Goal: Information Seeking & Learning: Learn about a topic

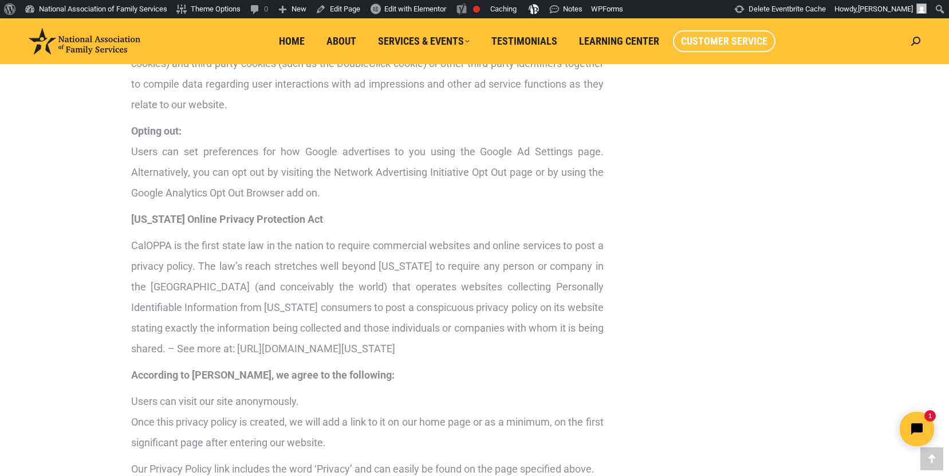
click at [716, 33] on link "Customer Service" at bounding box center [724, 41] width 103 height 22
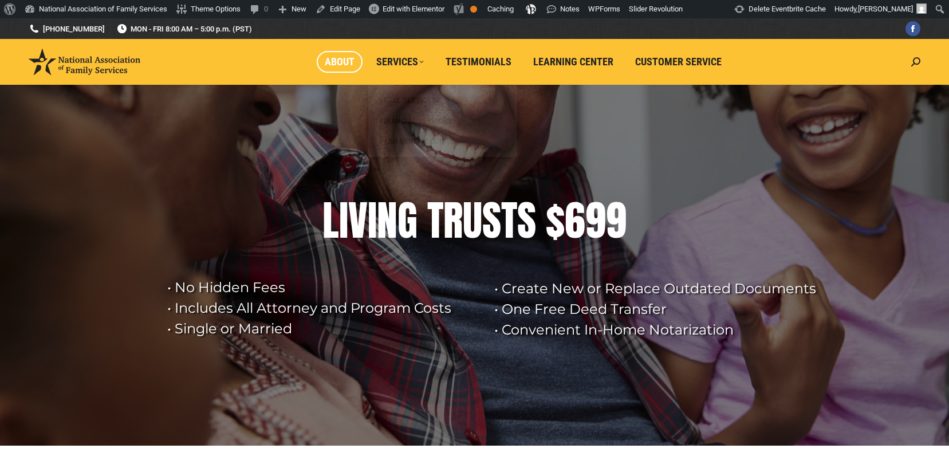
click at [331, 64] on span "About" at bounding box center [340, 62] width 30 height 13
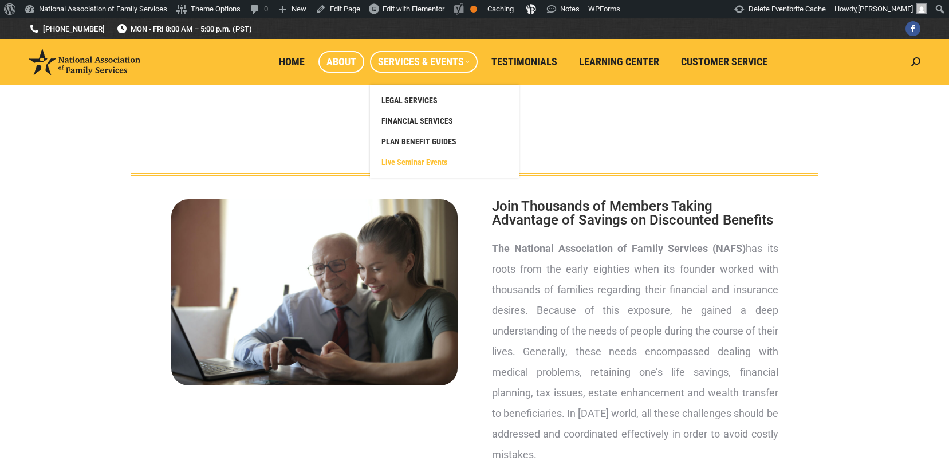
click at [421, 157] on span "Live Seminar Events" at bounding box center [415, 162] width 66 height 10
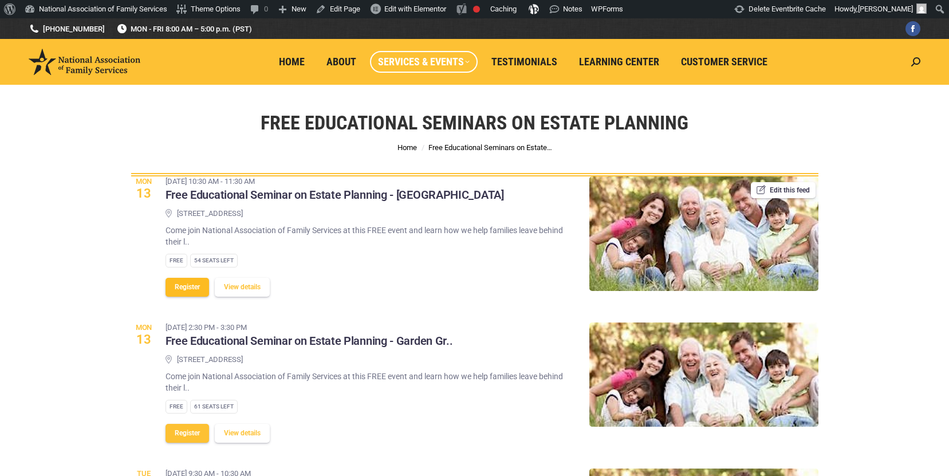
click at [174, 293] on button "Register" at bounding box center [188, 287] width 44 height 19
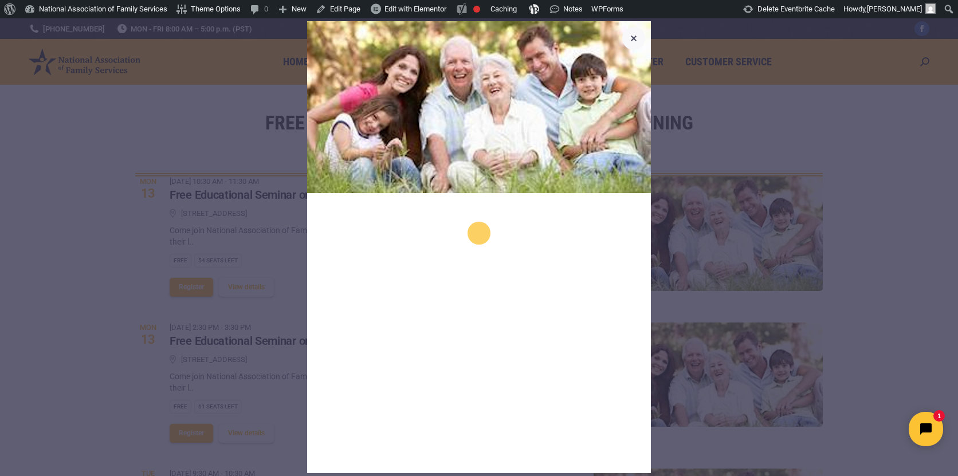
click at [632, 40] on icon "button" at bounding box center [634, 39] width 6 height 6
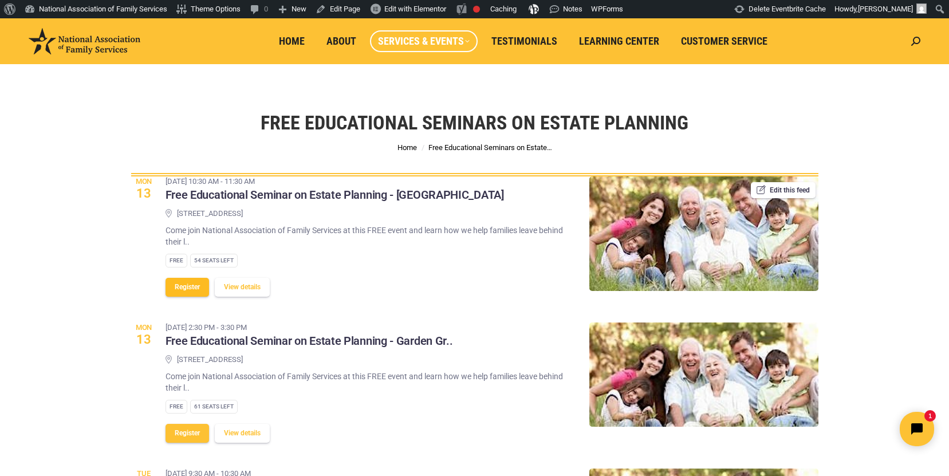
scroll to position [97, 0]
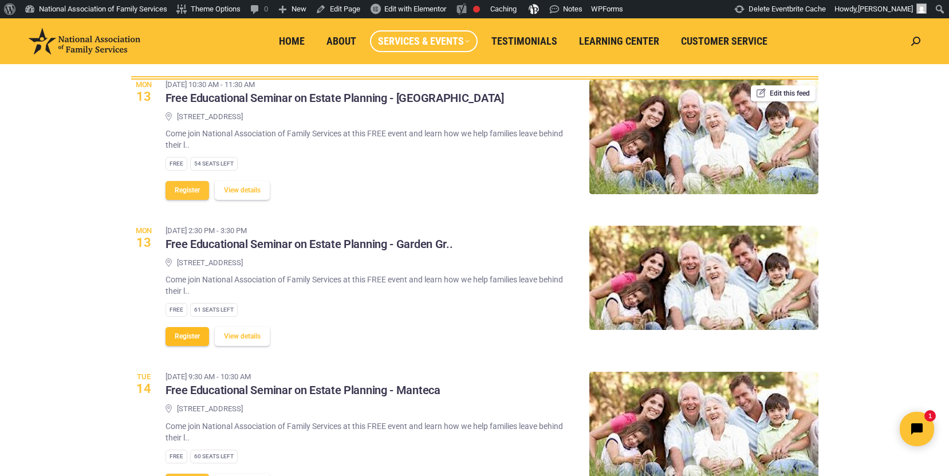
click at [189, 335] on button "Register" at bounding box center [188, 336] width 44 height 19
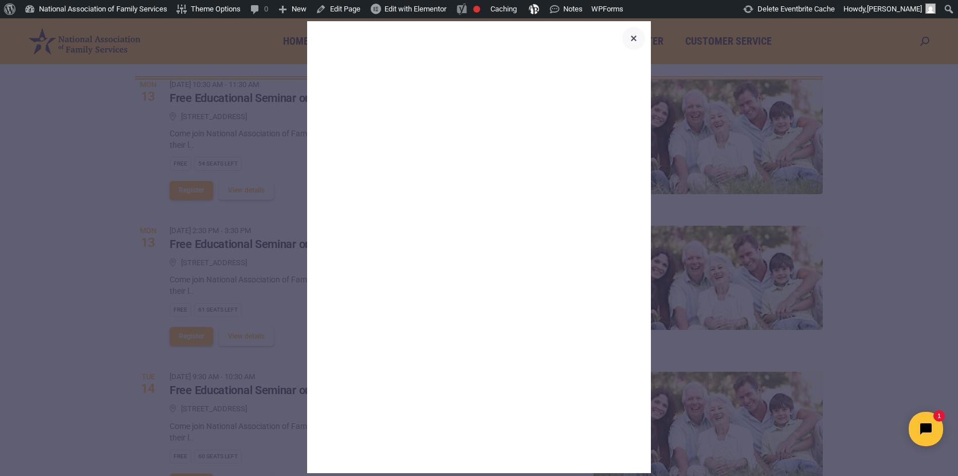
click at [632, 33] on icon "button" at bounding box center [634, 39] width 14 height 14
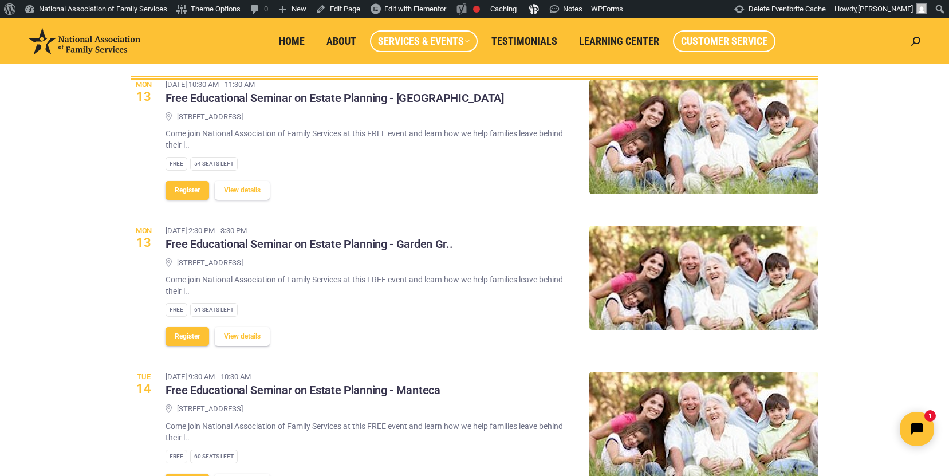
click at [727, 43] on span "Customer Service" at bounding box center [724, 41] width 87 height 13
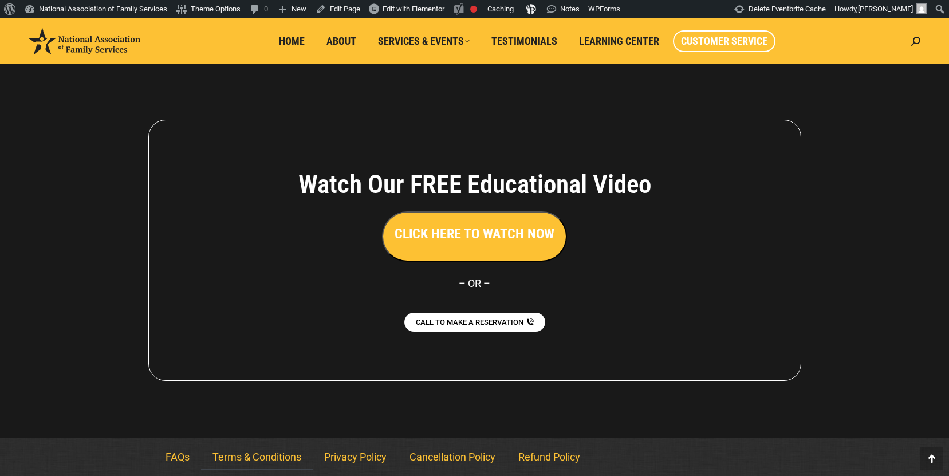
click at [242, 458] on link "Terms & Conditions" at bounding box center [257, 457] width 112 height 26
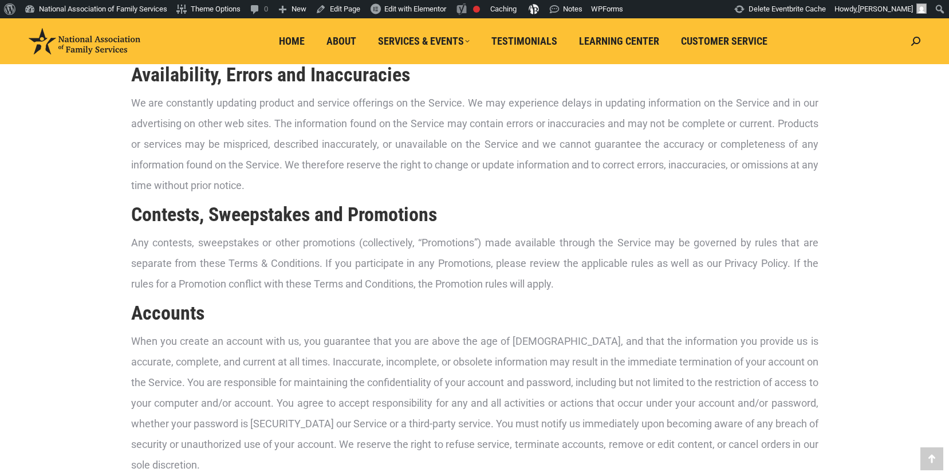
scroll to position [531, 0]
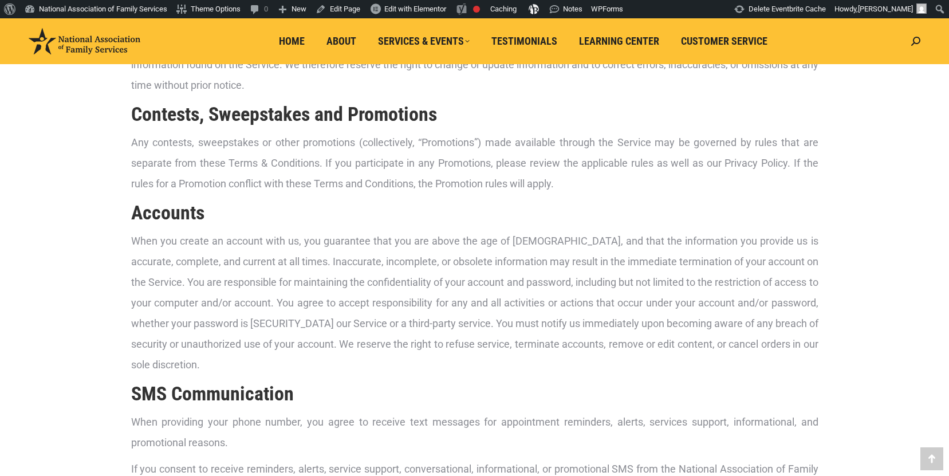
click at [227, 189] on p "Any contests, sweepstakes or other promotions (collectively, “Promotions”) made…" at bounding box center [475, 163] width 688 height 62
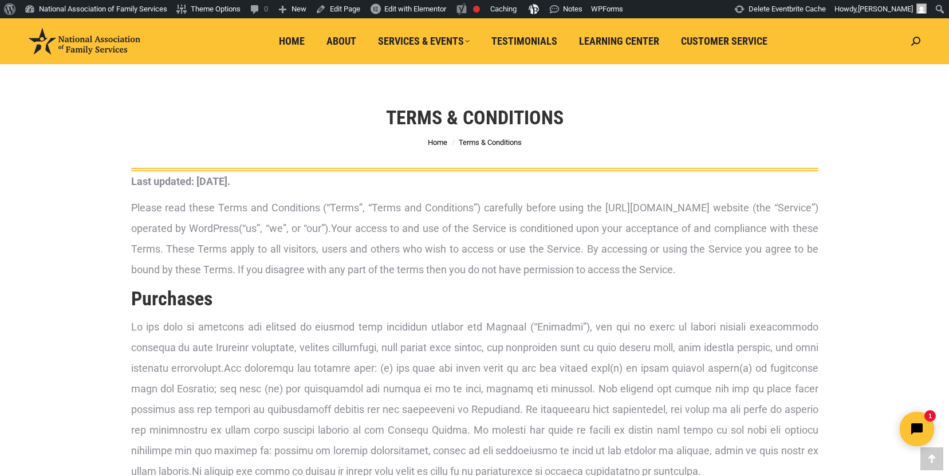
scroll to position [0, 0]
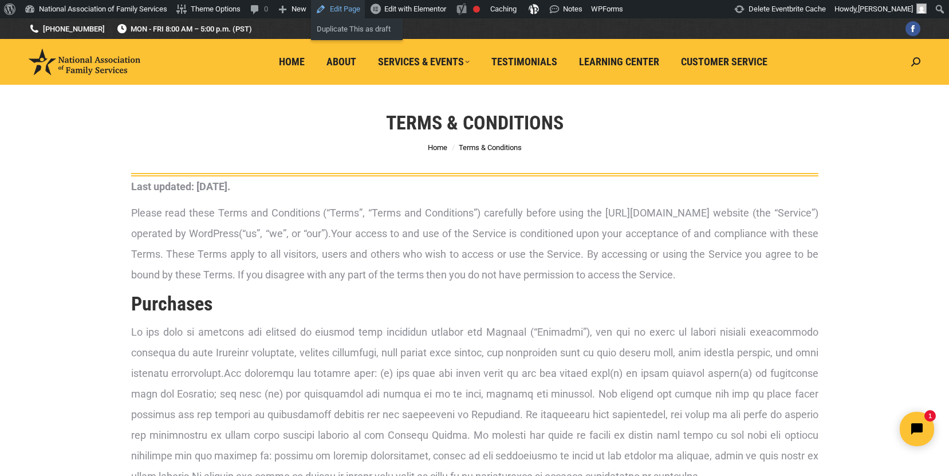
click at [358, 10] on link "Edit Page" at bounding box center [338, 9] width 54 height 18
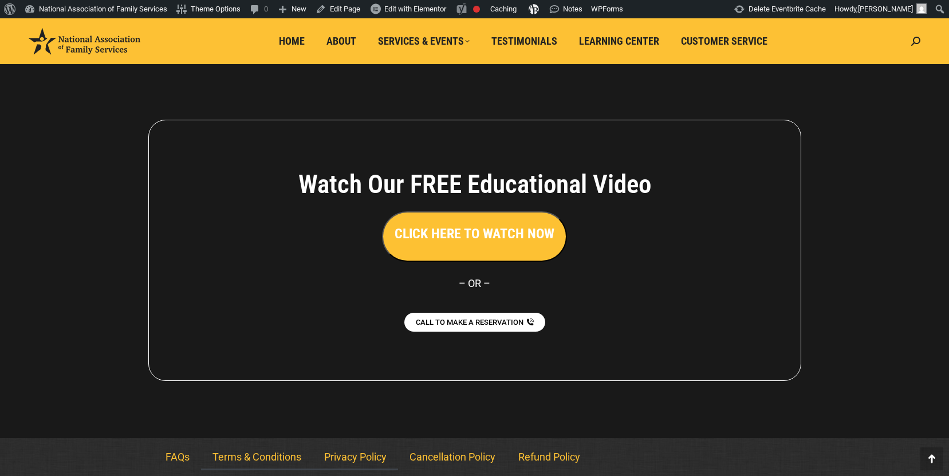
click at [352, 454] on link "Privacy Policy" at bounding box center [355, 457] width 85 height 26
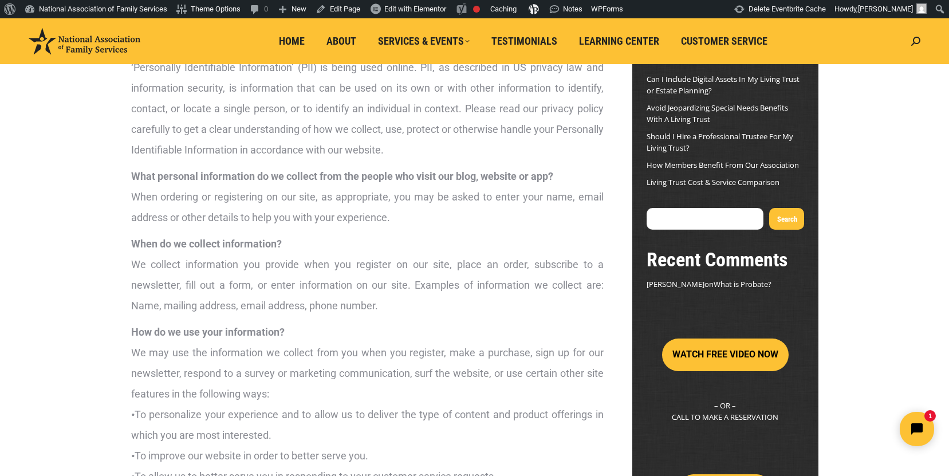
scroll to position [95, 0]
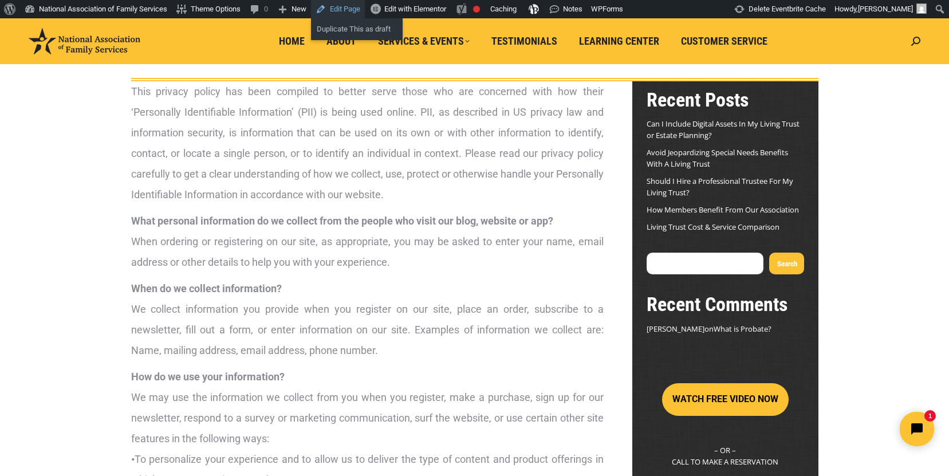
click at [355, 13] on link "Edit Page" at bounding box center [338, 9] width 54 height 18
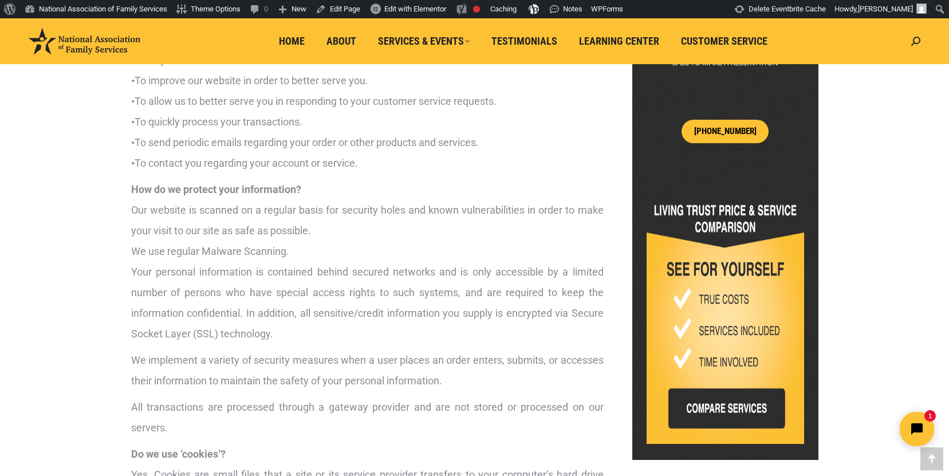
scroll to position [384, 0]
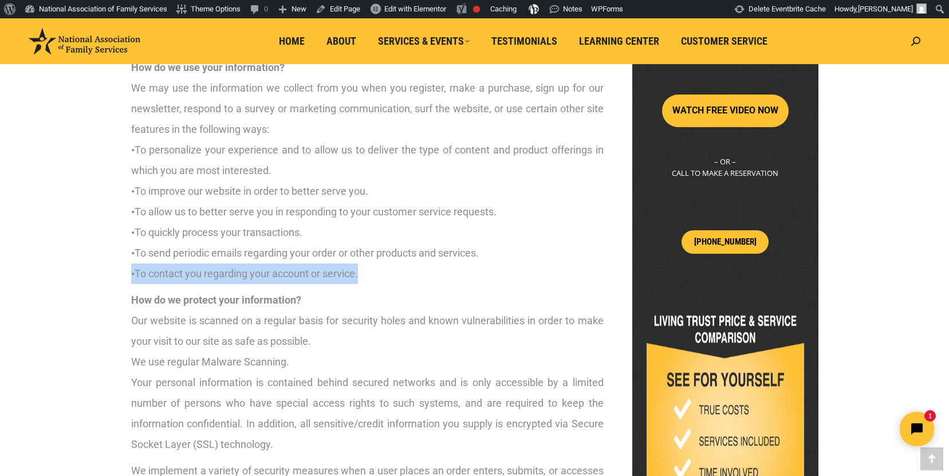
drag, startPoint x: 379, startPoint y: 273, endPoint x: 109, endPoint y: 272, distance: 270.4
copy p "• To contact you regarding your account or service."
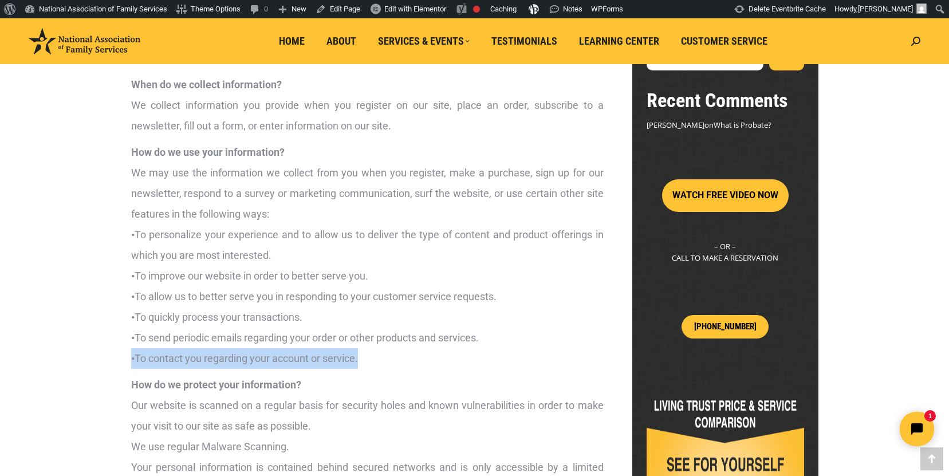
scroll to position [298, 0]
